Goal: Task Accomplishment & Management: Use online tool/utility

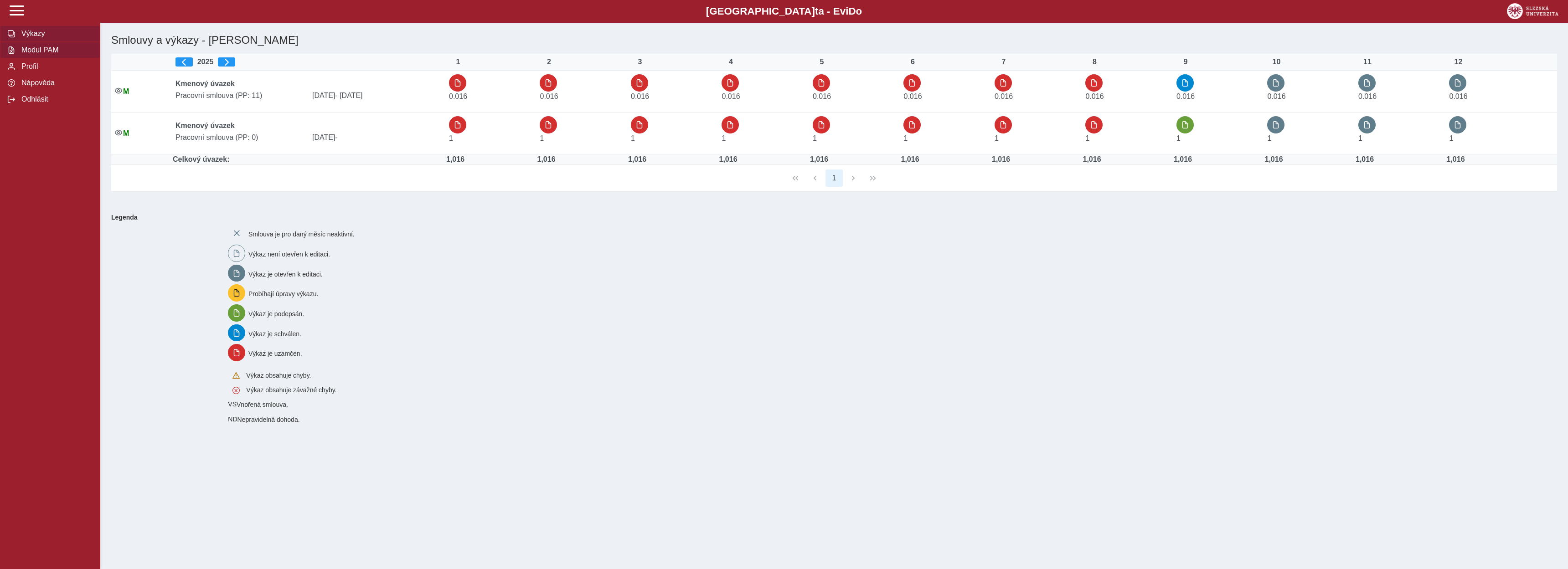
click at [53, 55] on span "Modul PAM" at bounding box center [56, 49] width 74 height 8
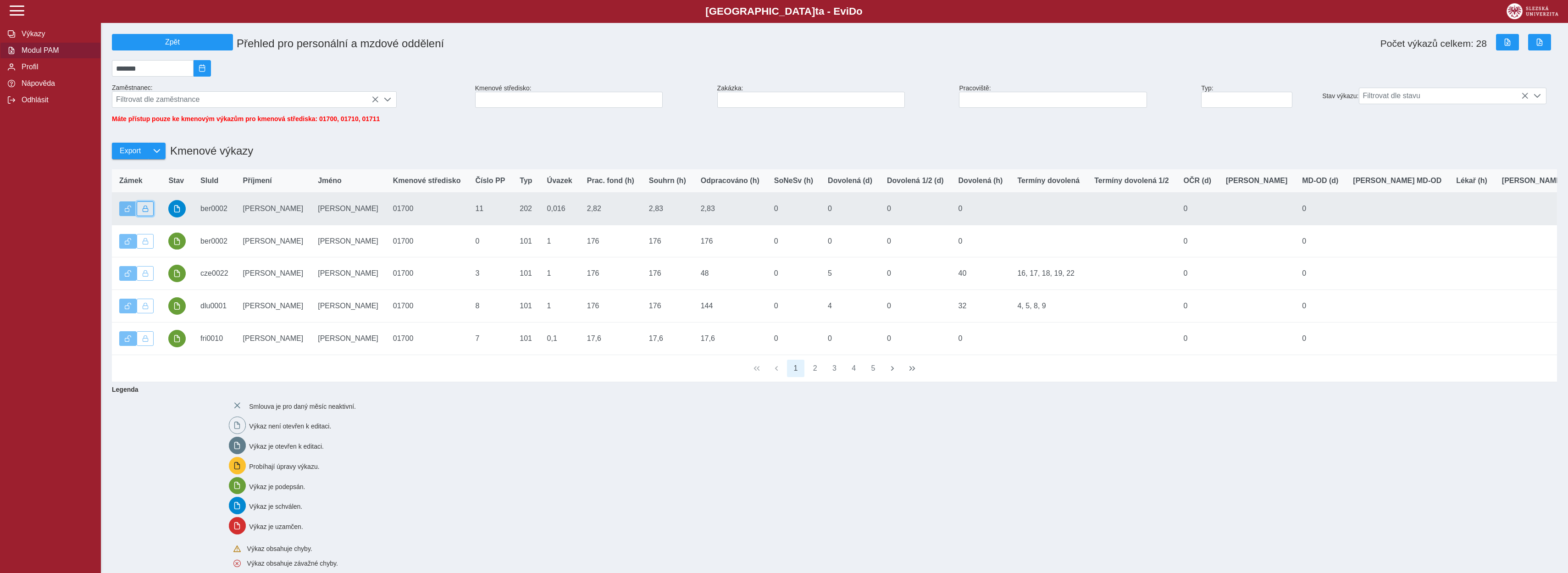
click at [149, 216] on button "button" at bounding box center [146, 209] width 18 height 15
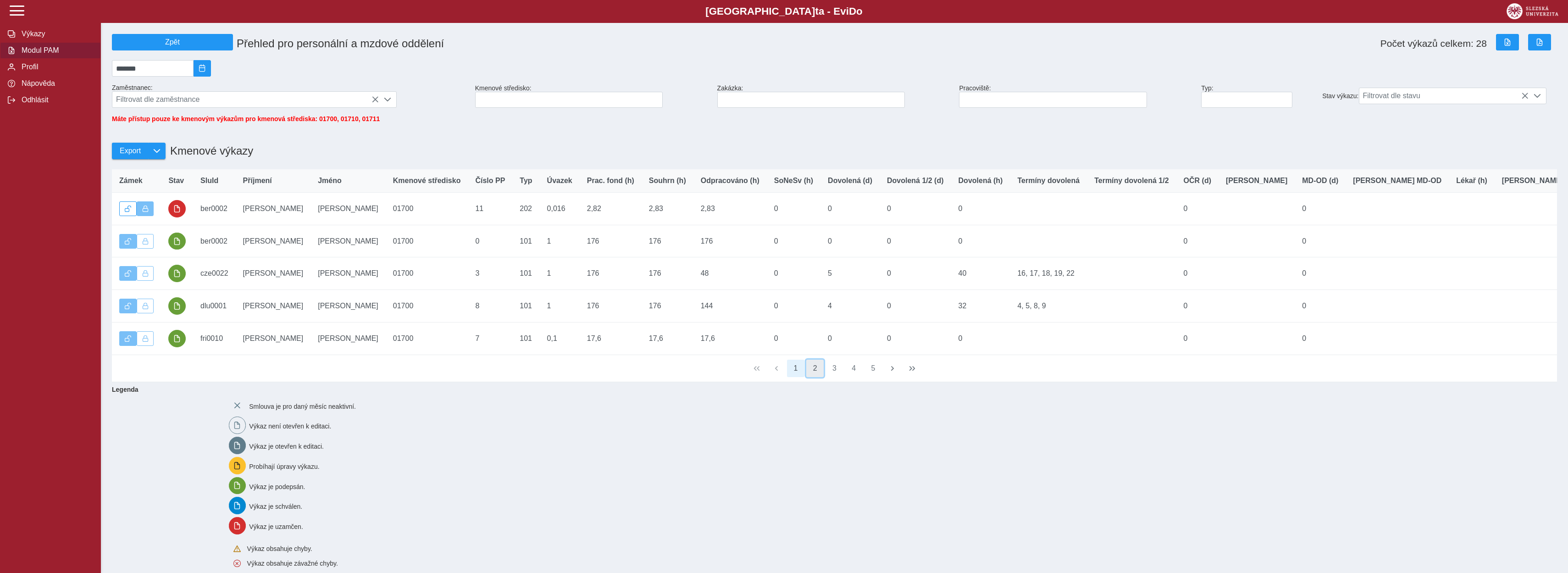
click at [814, 377] on button "2" at bounding box center [815, 369] width 18 height 18
click at [835, 377] on button "3" at bounding box center [834, 369] width 18 height 18
click at [853, 377] on button "4" at bounding box center [853, 369] width 18 height 18
click at [856, 377] on button "5" at bounding box center [853, 369] width 18 height 18
click at [872, 377] on button "6" at bounding box center [873, 369] width 18 height 18
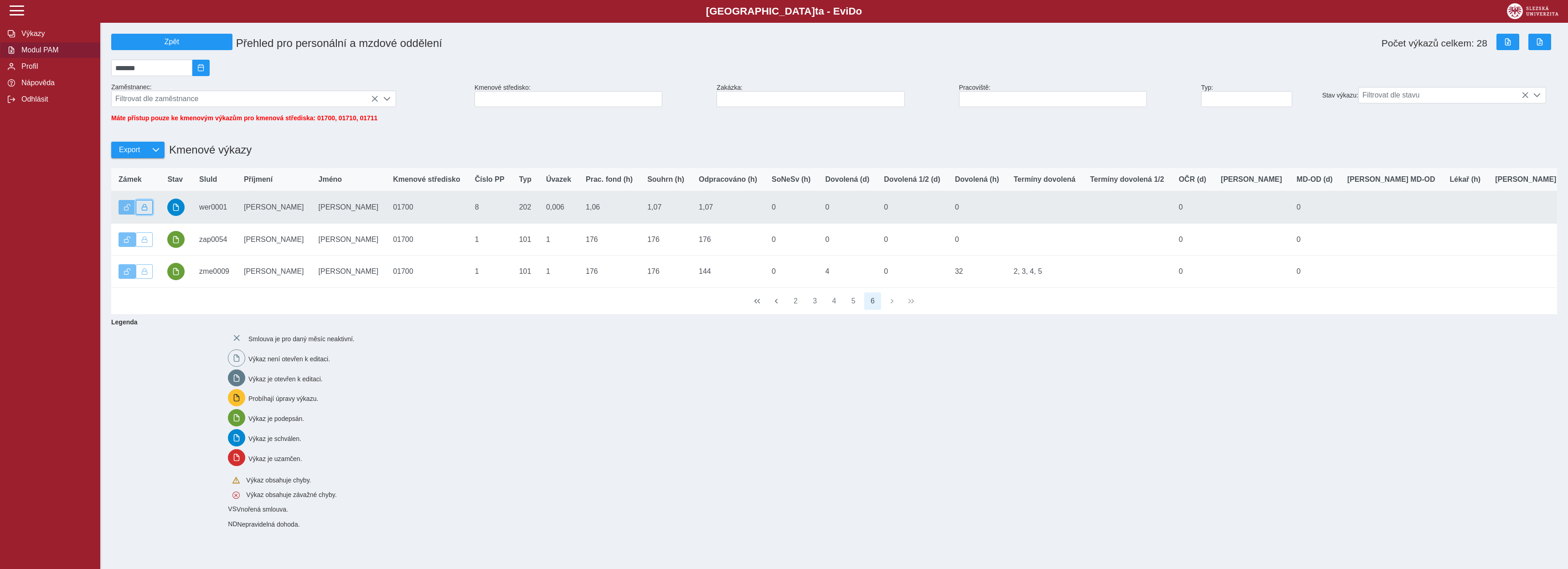
click at [150, 214] on button "button" at bounding box center [145, 207] width 17 height 15
